Goal: Information Seeking & Learning: Learn about a topic

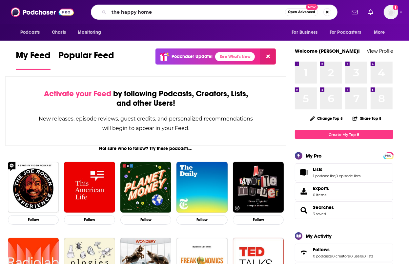
type input "the happy home"
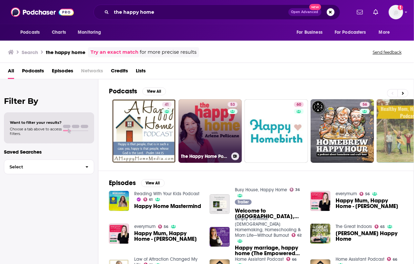
click at [199, 140] on link "53 The Happy Home Podcast with [PERSON_NAME]" at bounding box center [210, 131] width 64 height 64
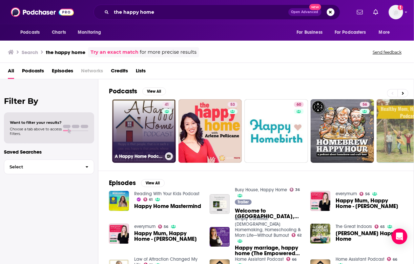
click at [155, 141] on link "41 A Happy Home Podcast: [DEMOGRAPHIC_DATA] Homemaking Homeschooling Homesteadi…" at bounding box center [144, 131] width 64 height 64
click at [165, 134] on div "41" at bounding box center [167, 127] width 11 height 51
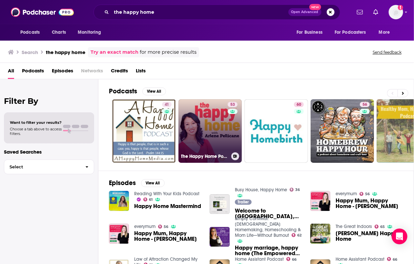
click at [198, 109] on link "53 The Happy Home Podcast with [PERSON_NAME]" at bounding box center [210, 131] width 64 height 64
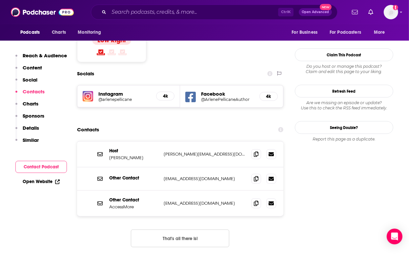
scroll to position [549, 0]
click at [258, 151] on icon at bounding box center [256, 153] width 5 height 5
